Goal: Task Accomplishment & Management: Manage account settings

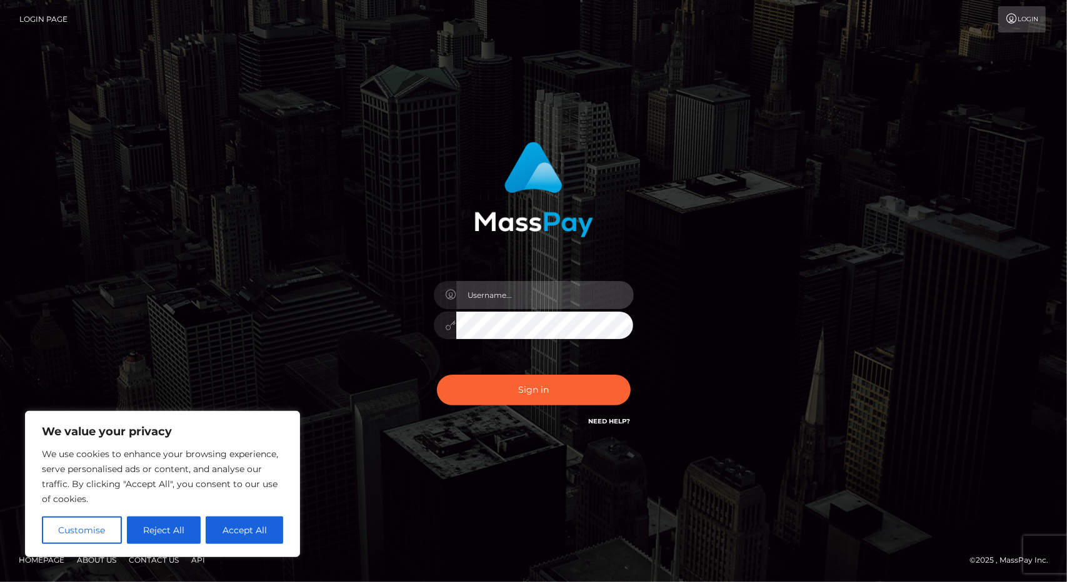
click at [543, 293] on input "text" at bounding box center [544, 295] width 177 height 28
type input "dianagenshinbell@gmail.com"
click at [437, 375] on button "Sign in" at bounding box center [534, 390] width 194 height 31
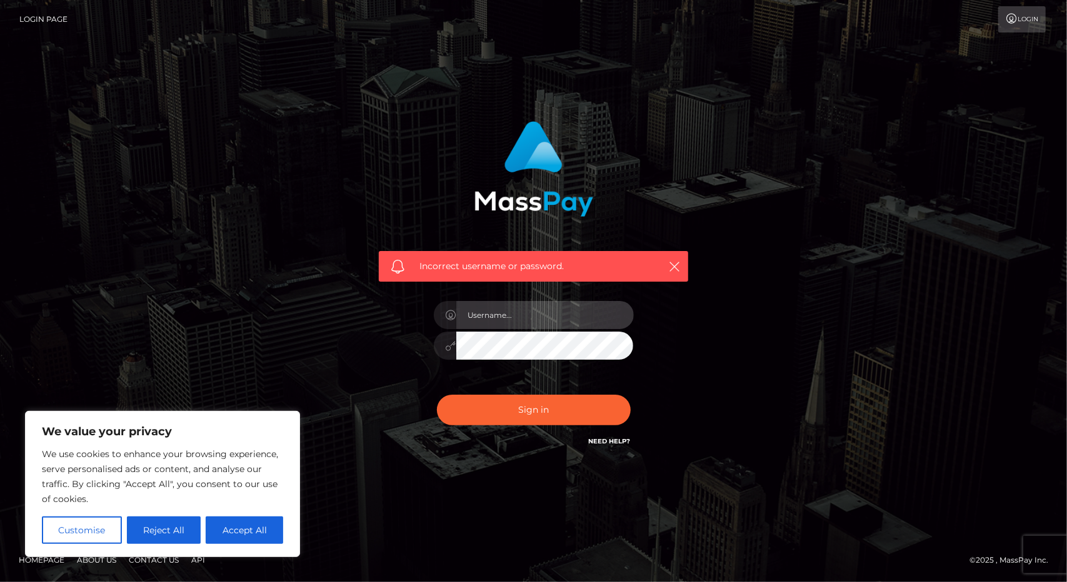
click at [501, 324] on input "text" at bounding box center [544, 315] width 177 height 28
type input "DianaBellHERE"
click at [437, 395] on button "Sign in" at bounding box center [534, 410] width 194 height 31
click at [519, 326] on input "text" at bounding box center [544, 315] width 177 height 28
type input "DianaBellHERE"
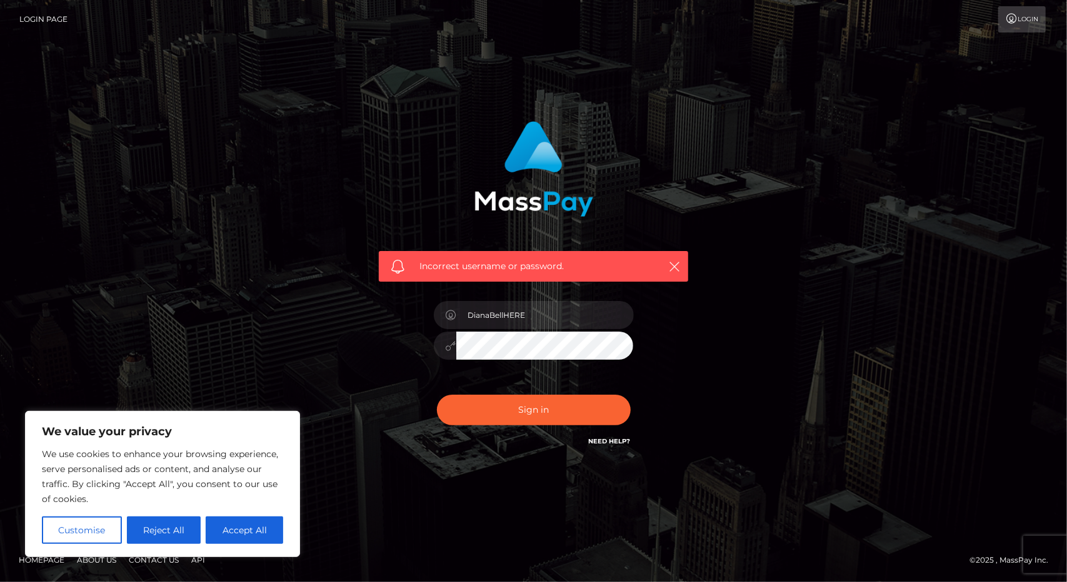
click at [437, 395] on button "Sign in" at bounding box center [534, 410] width 194 height 31
click at [169, 541] on button "Reject All" at bounding box center [164, 530] width 74 height 27
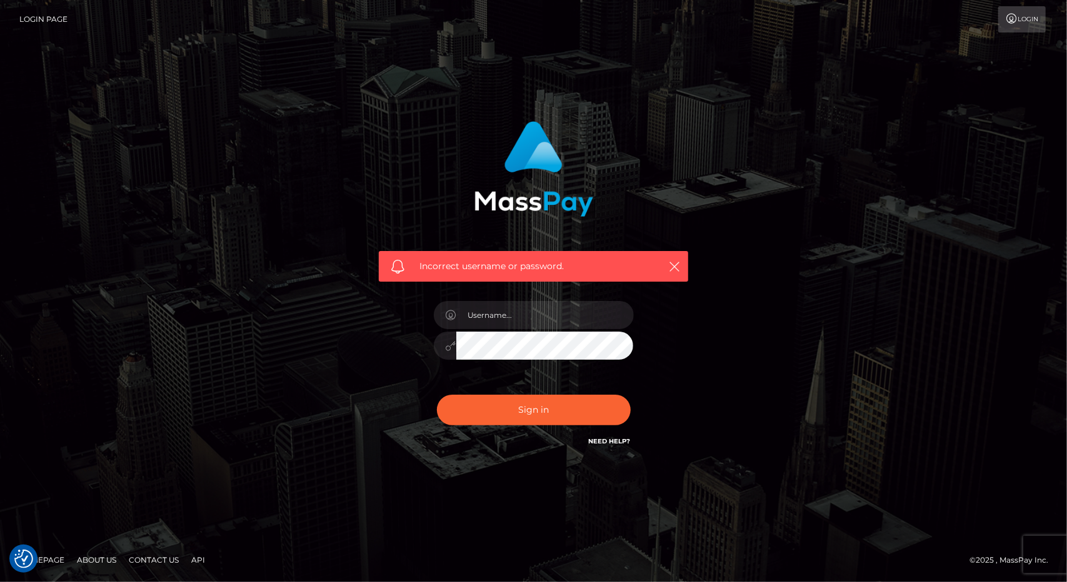
click at [1020, 17] on link "Login" at bounding box center [1021, 19] width 47 height 26
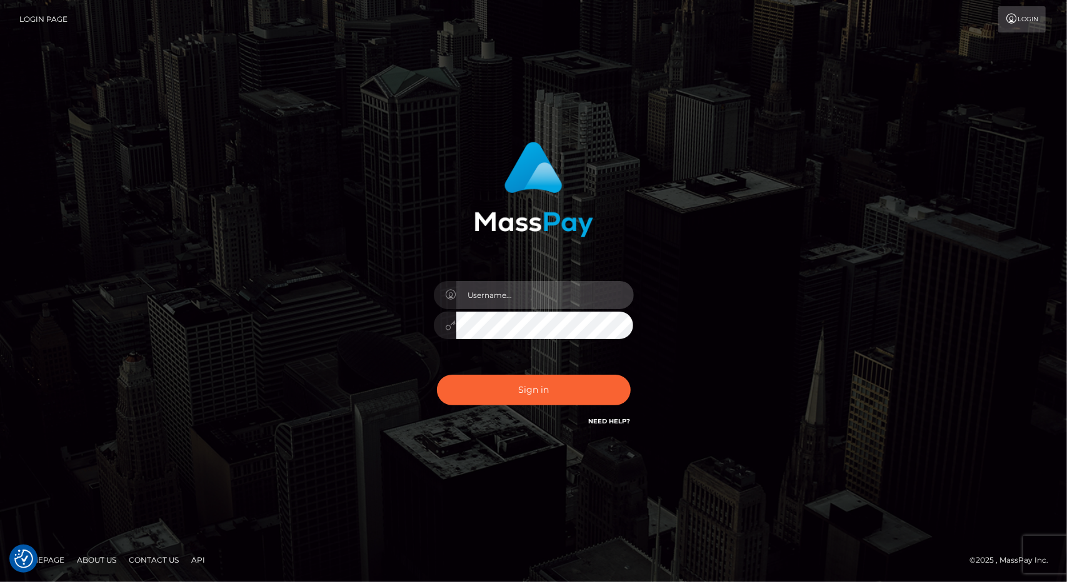
click at [586, 299] on input "text" at bounding box center [544, 295] width 177 height 28
type input "DianaBellHERE"
click at [437, 375] on button "Sign in" at bounding box center [534, 390] width 194 height 31
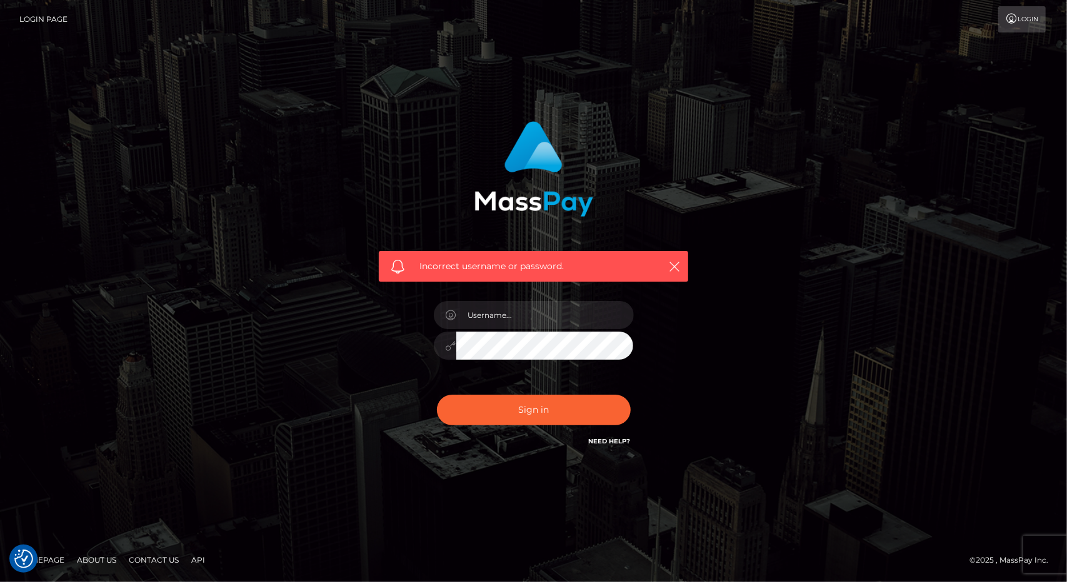
click at [623, 444] on link "Need Help?" at bounding box center [610, 441] width 42 height 8
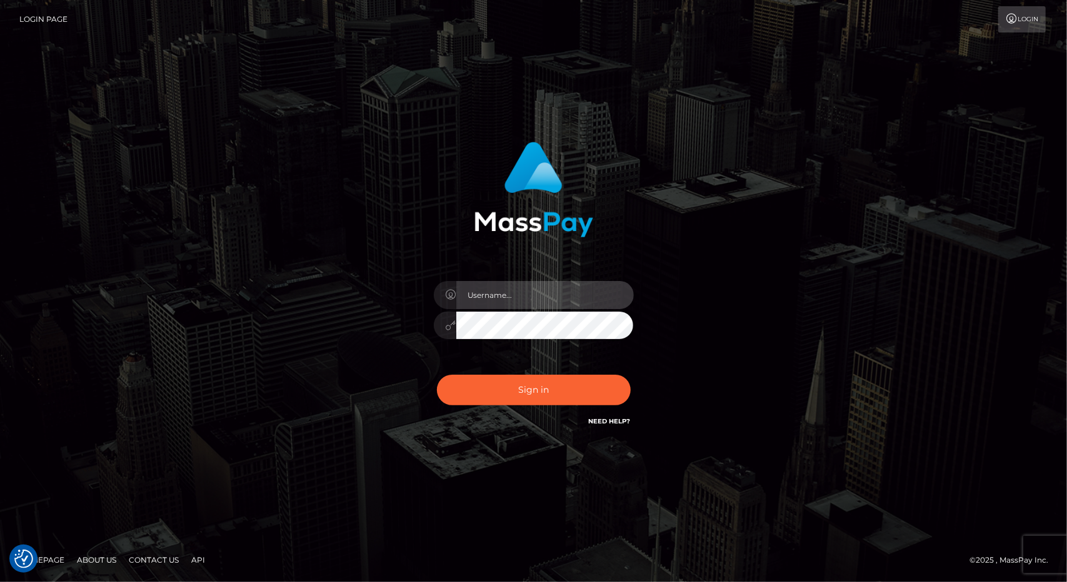
click at [537, 296] on input "text" at bounding box center [544, 295] width 177 height 28
